Goal: Use online tool/utility: Use online tool/utility

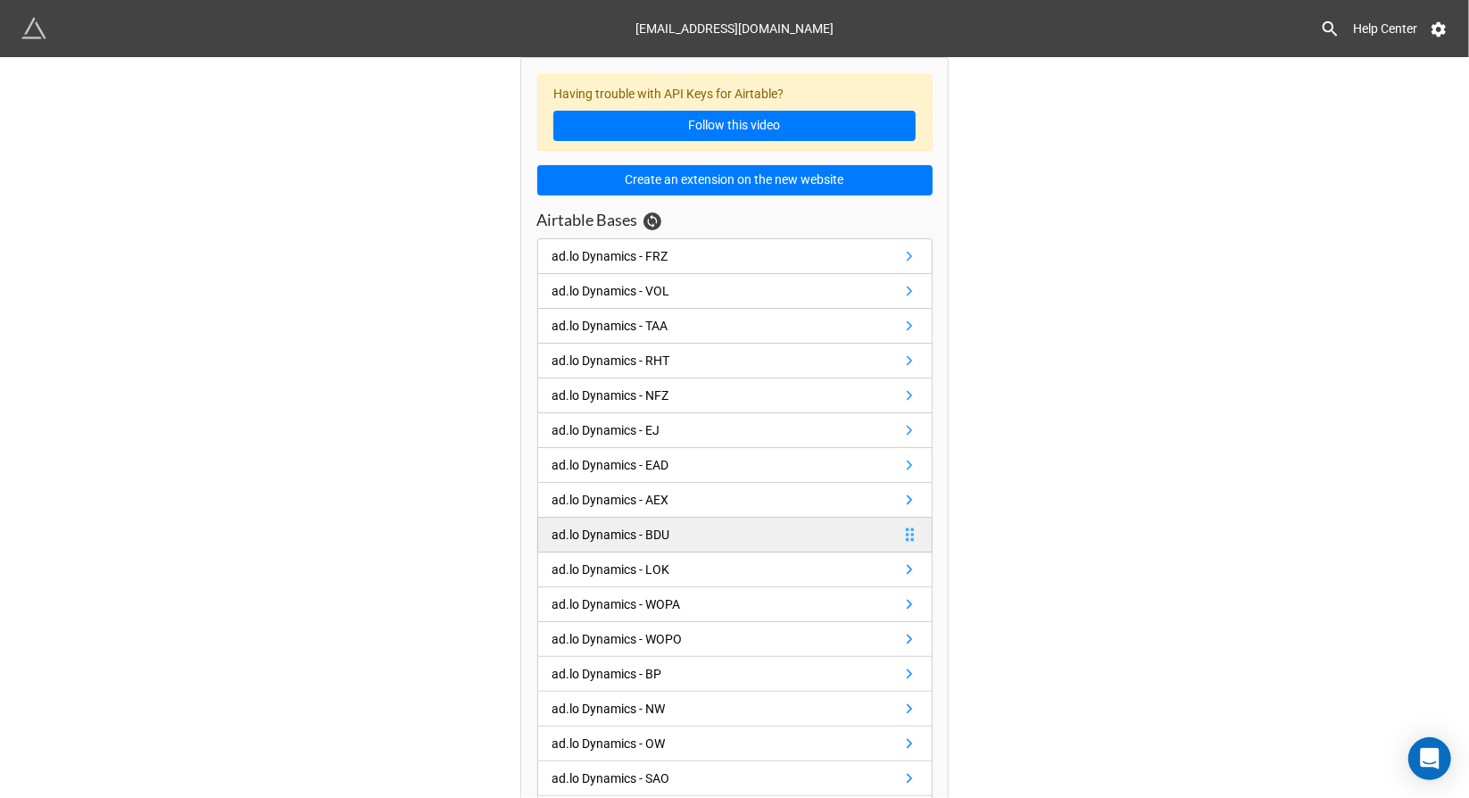
click at [657, 525] on div "ad.lo Dynamics - BDU" at bounding box center [612, 535] width 118 height 20
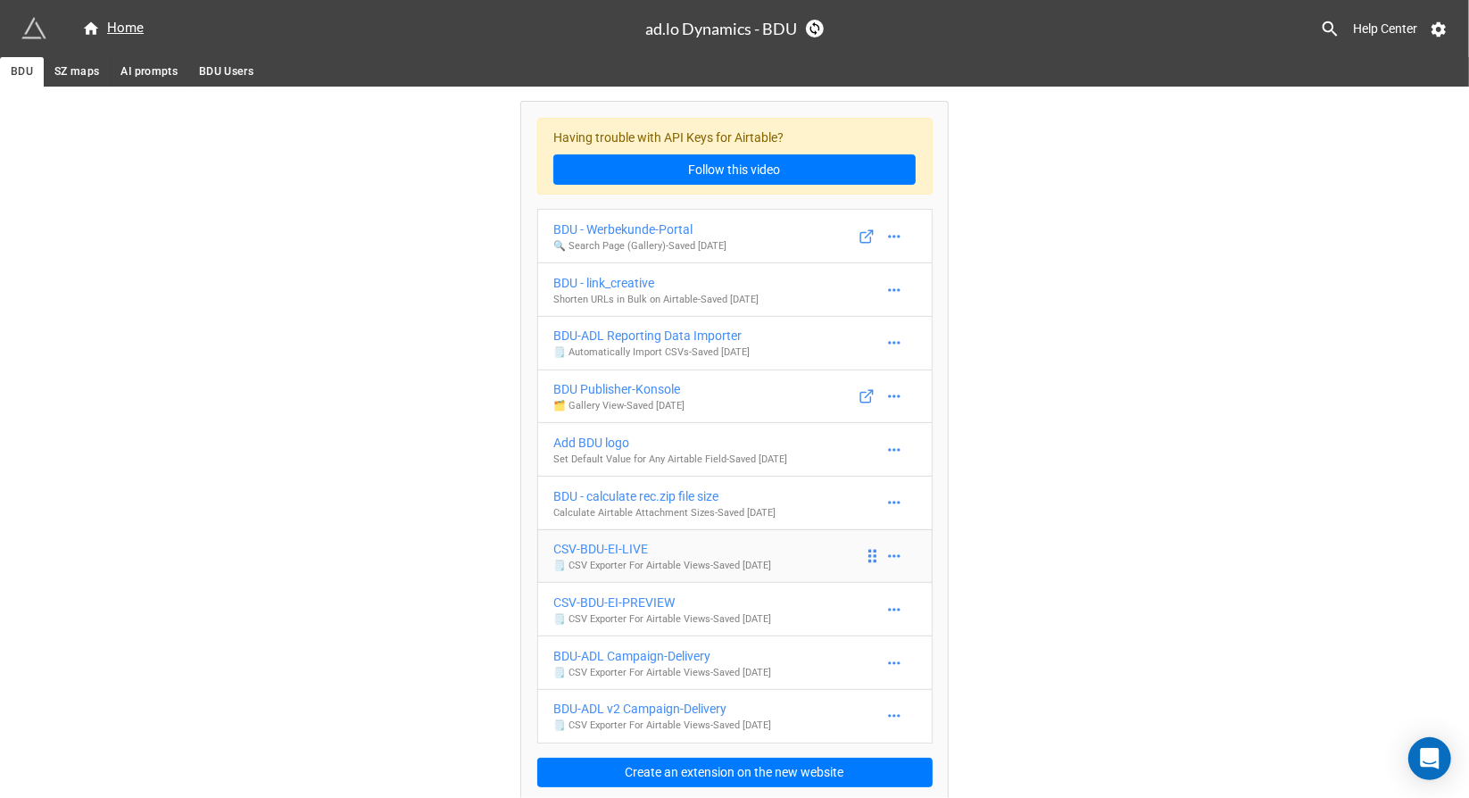
click at [640, 547] on div "CSV-BDU-EI-LIVE" at bounding box center [662, 549] width 218 height 20
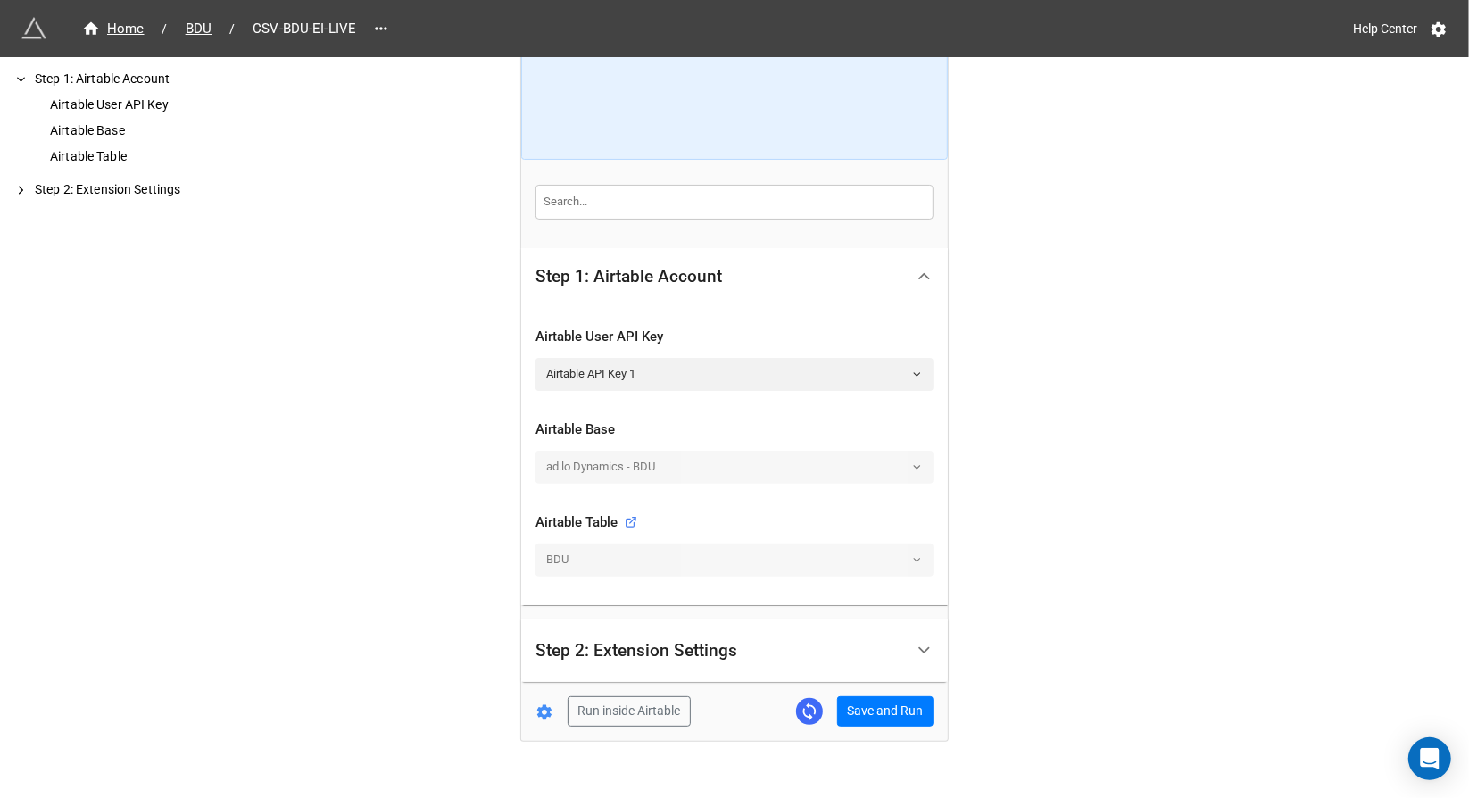
scroll to position [199, 0]
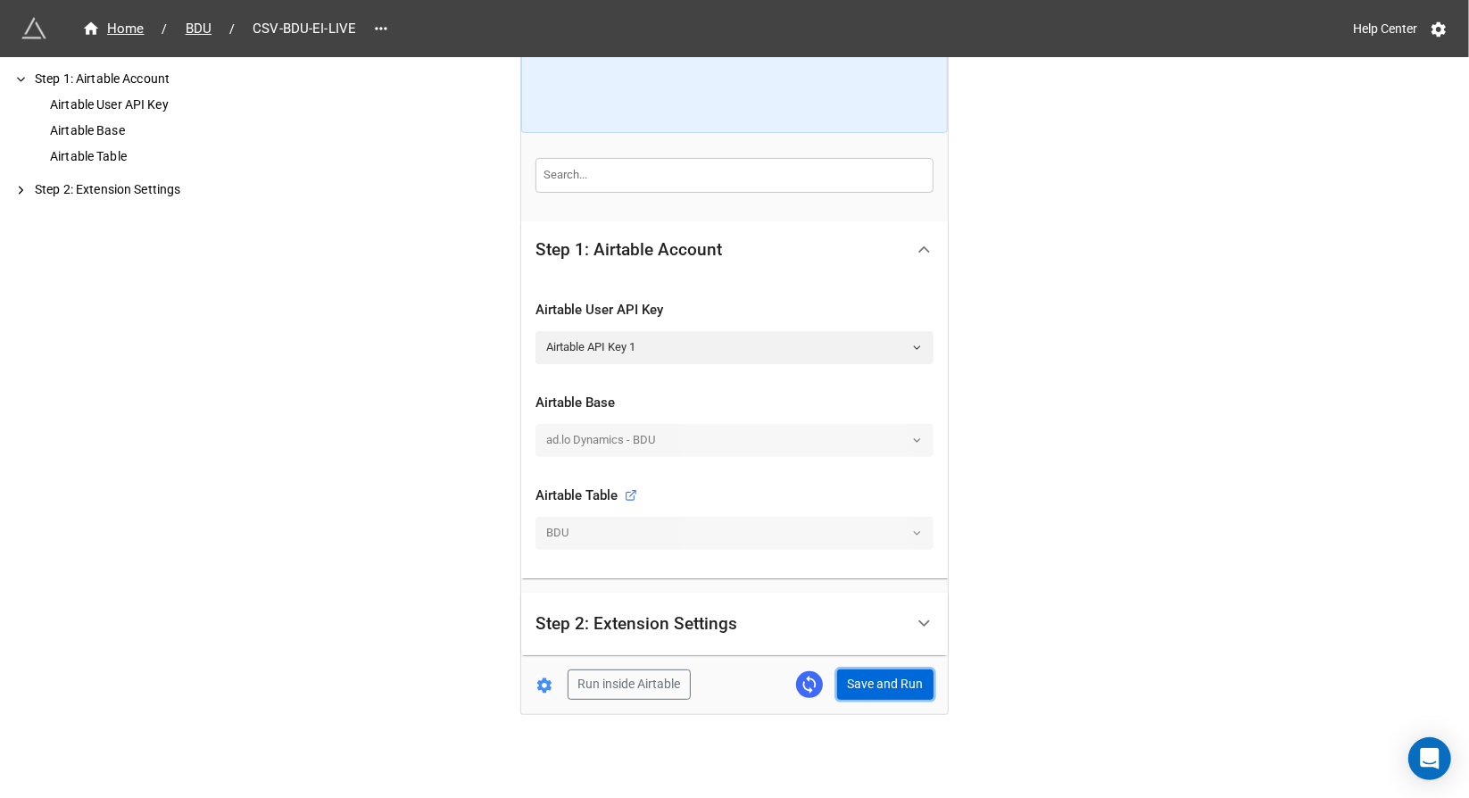
click at [880, 677] on button "Save and Run" at bounding box center [885, 685] width 96 height 30
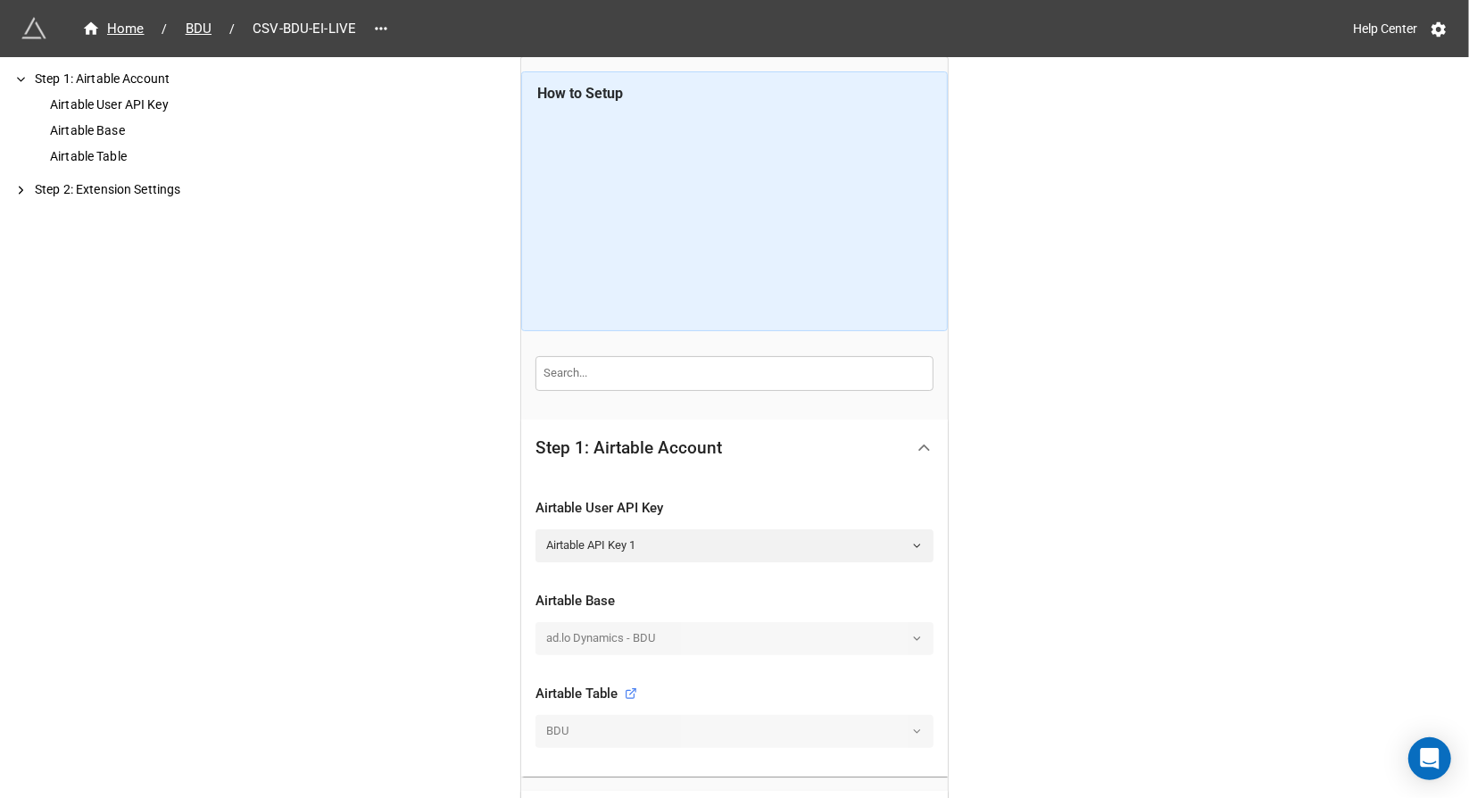
scroll to position [0, 0]
click at [192, 30] on span "BDU" at bounding box center [198, 29] width 47 height 21
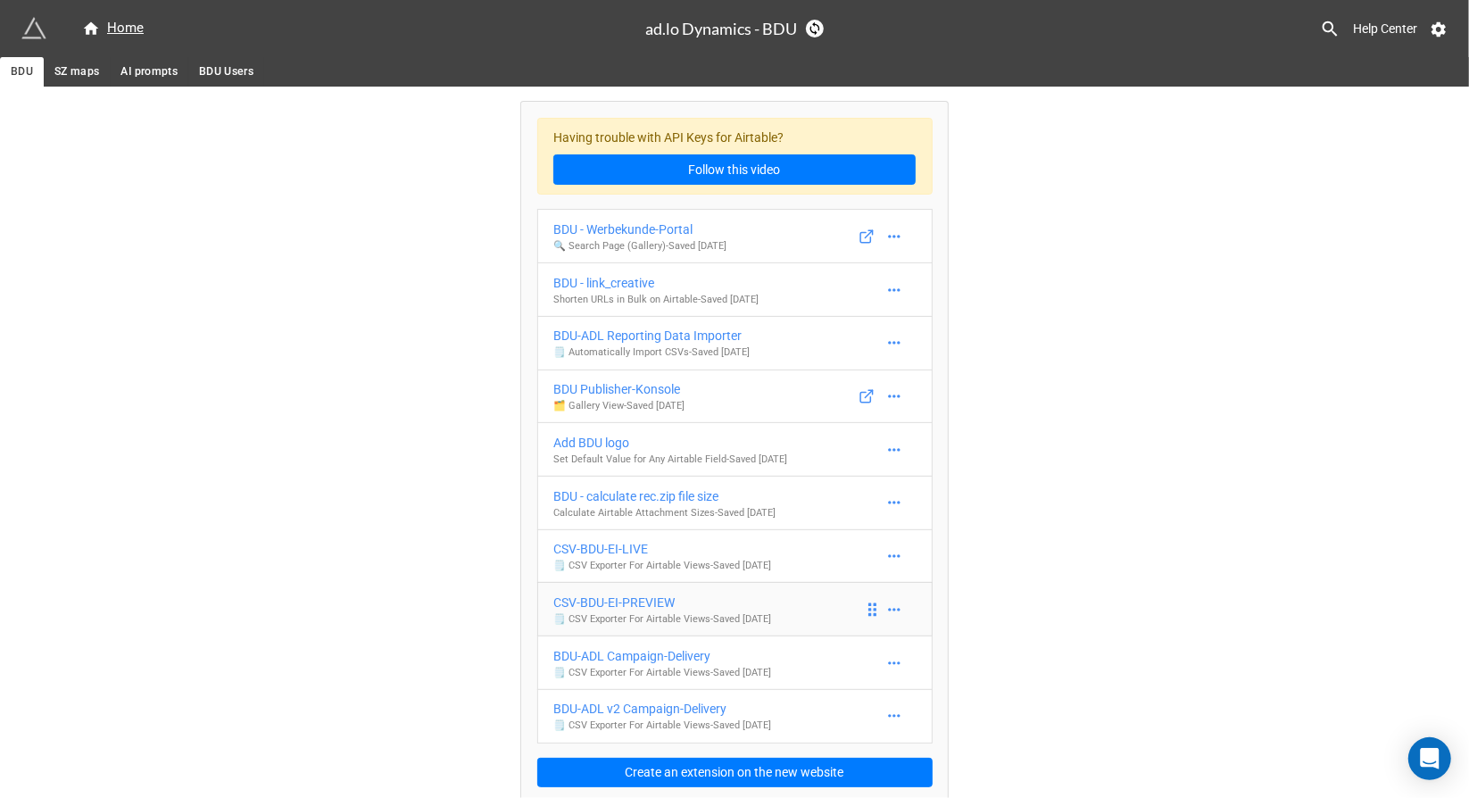
click at [592, 604] on div "CSV-BDU-EI-PREVIEW" at bounding box center [662, 603] width 218 height 20
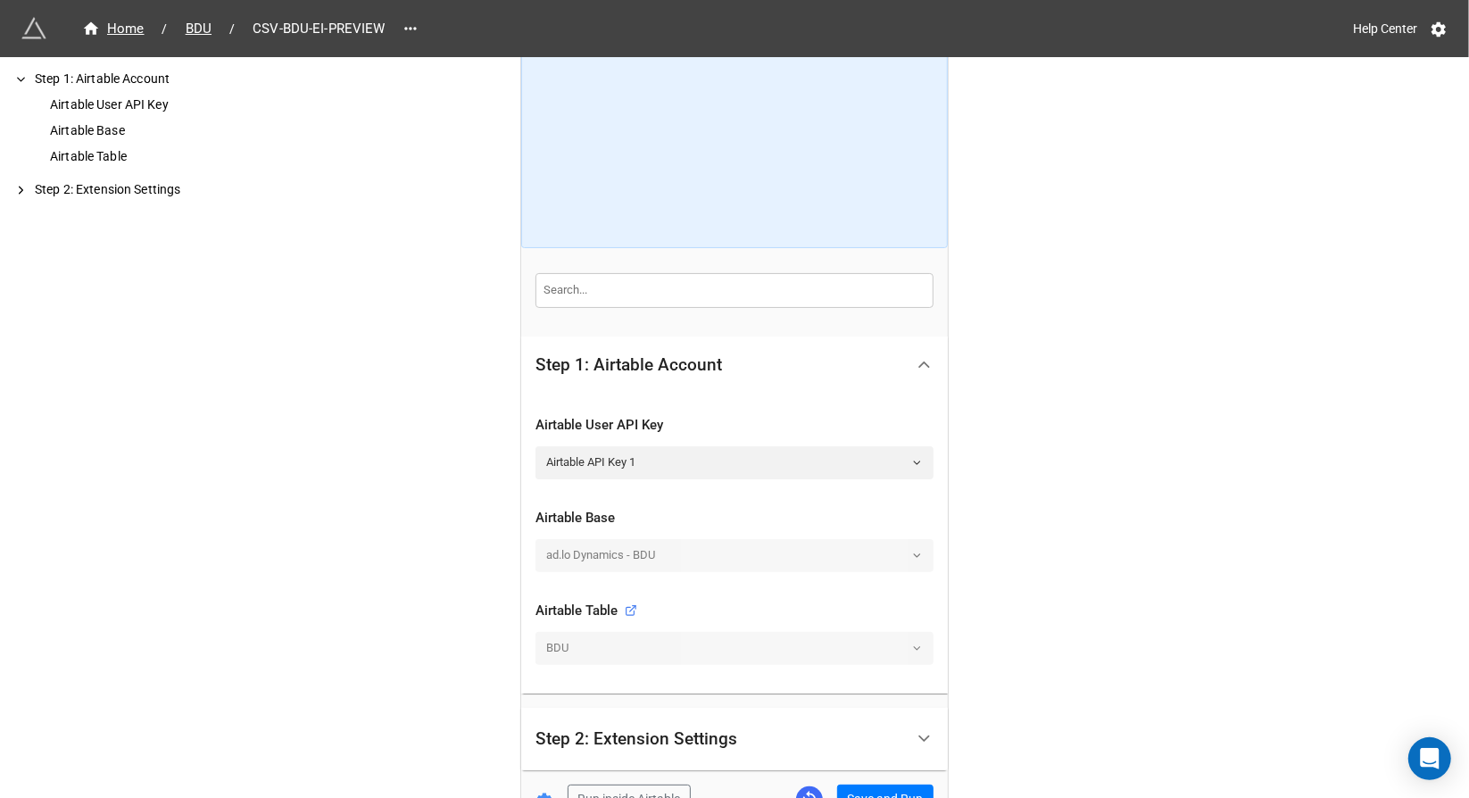
scroll to position [199, 0]
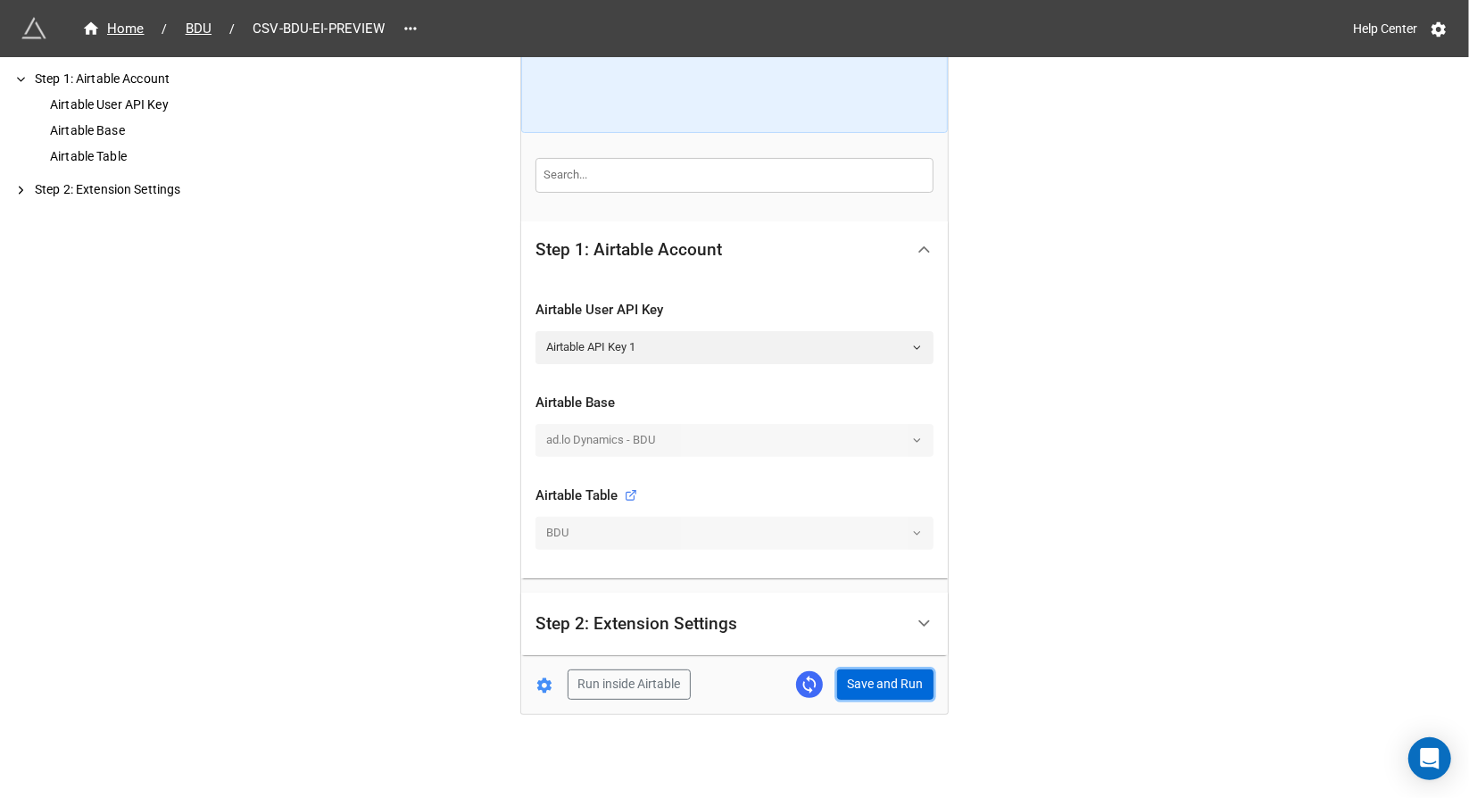
click at [879, 677] on button "Save and Run" at bounding box center [885, 685] width 96 height 30
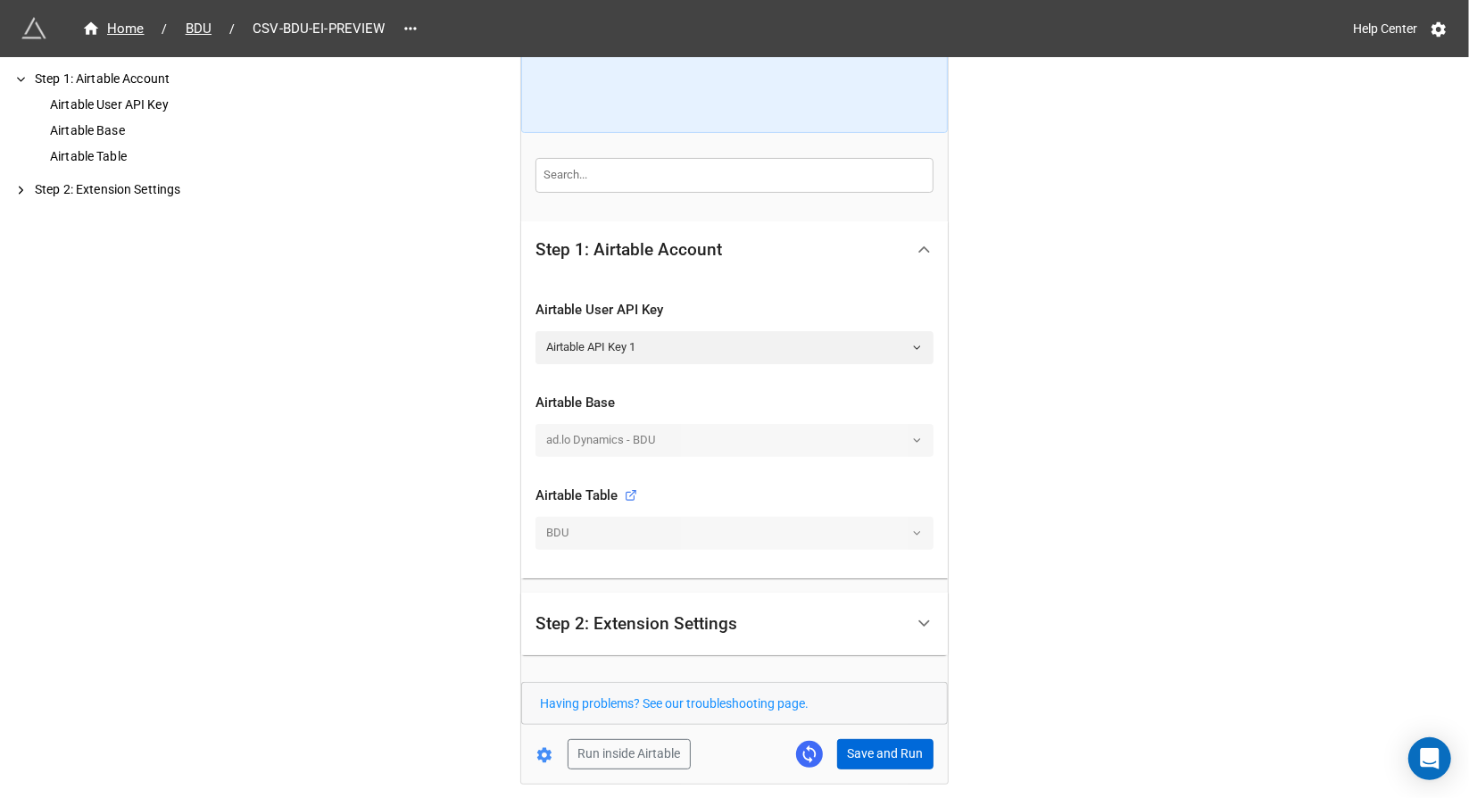
scroll to position [269, 0]
